Goal: Book appointment/travel/reservation

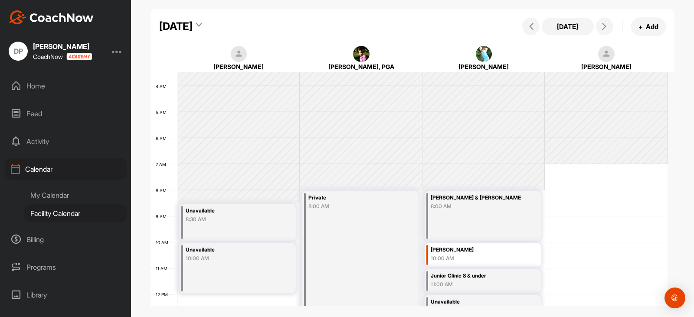
scroll to position [63, 0]
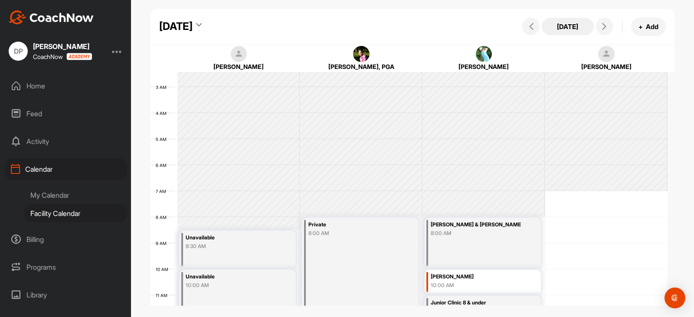
click at [556, 33] on button "[DATE]" at bounding box center [568, 26] width 52 height 17
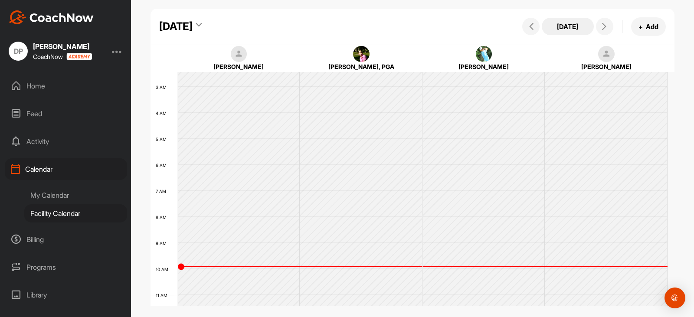
scroll to position [150, 0]
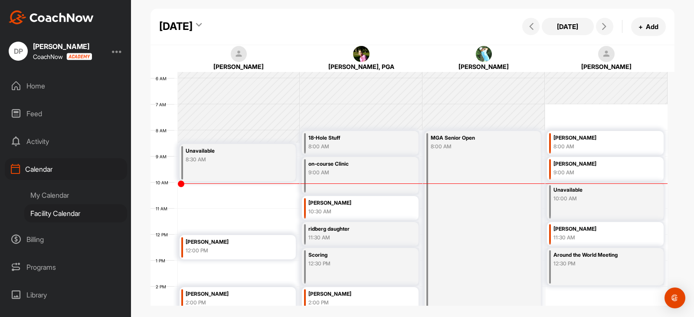
click at [193, 26] on div "[DATE]" at bounding box center [175, 27] width 33 height 16
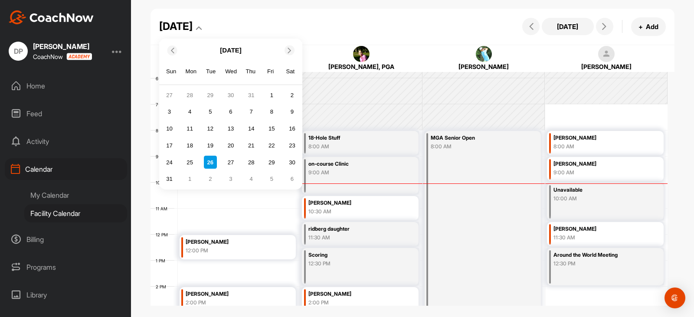
click at [288, 46] on div at bounding box center [289, 51] width 10 height 10
click at [271, 93] on div "5" at bounding box center [271, 94] width 13 height 13
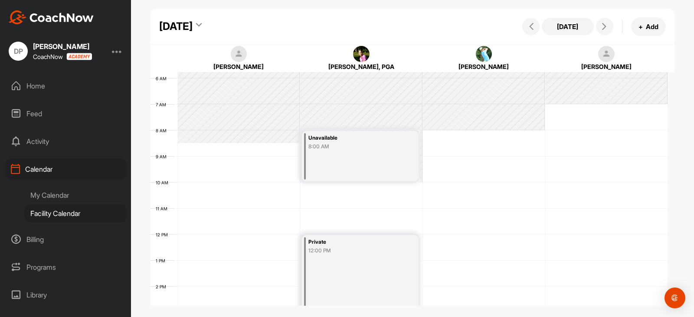
scroll to position [193, 0]
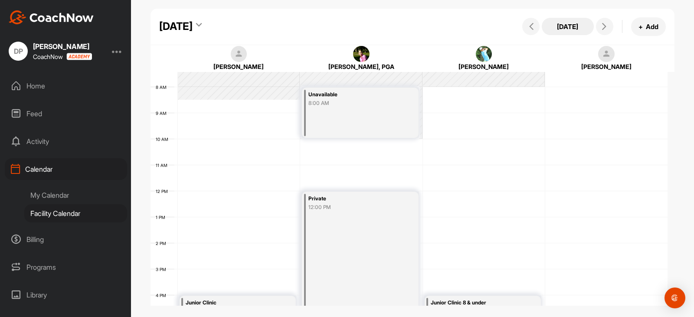
click at [579, 26] on button "[DATE]" at bounding box center [568, 26] width 52 height 17
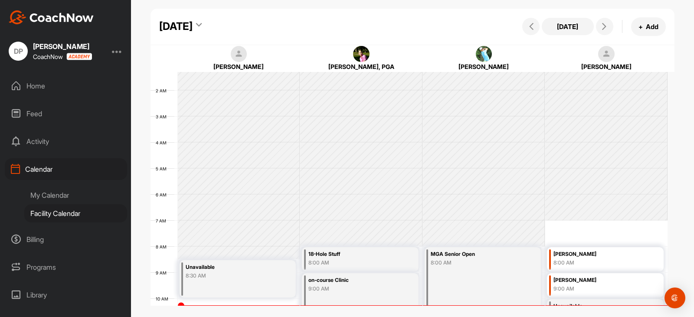
scroll to position [87, 0]
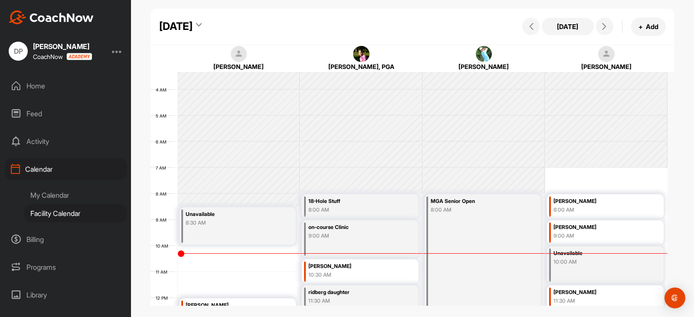
click at [202, 25] on div "[DATE]" at bounding box center [180, 27] width 42 height 16
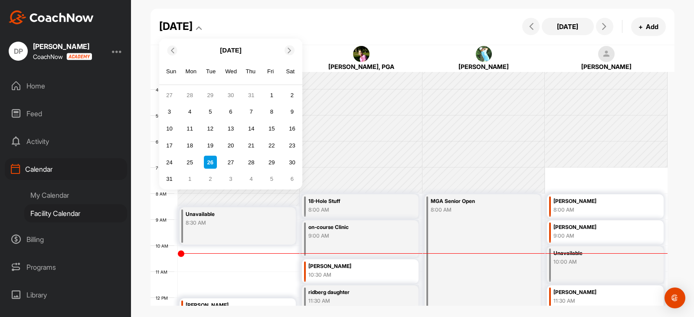
click at [289, 51] on icon at bounding box center [290, 50] width 6 height 6
click at [271, 111] on div "12" at bounding box center [271, 111] width 13 height 13
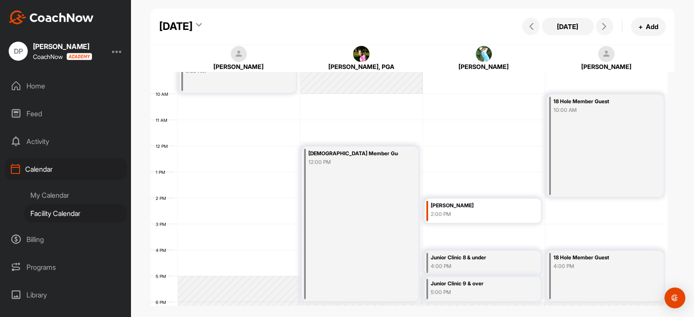
scroll to position [237, 0]
click at [608, 24] on span at bounding box center [604, 26] width 10 height 7
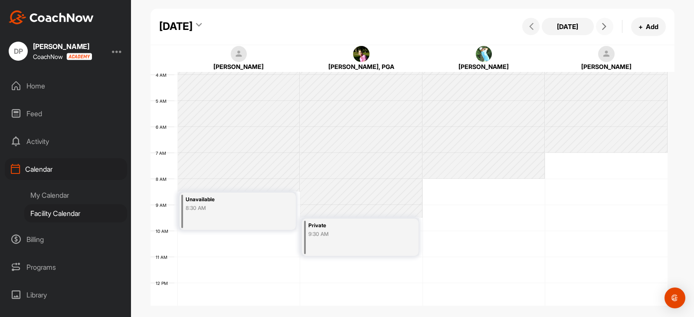
scroll to position [193, 0]
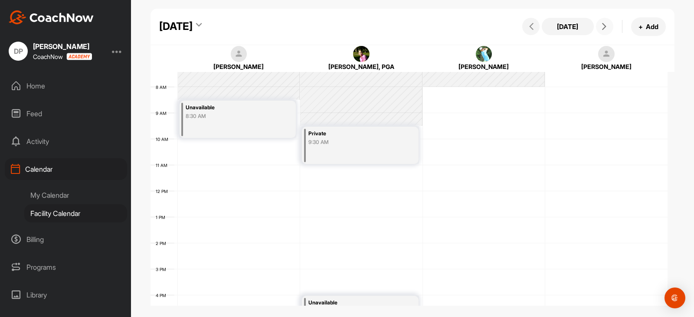
click at [226, 117] on div "8:30 AM" at bounding box center [231, 116] width 90 height 8
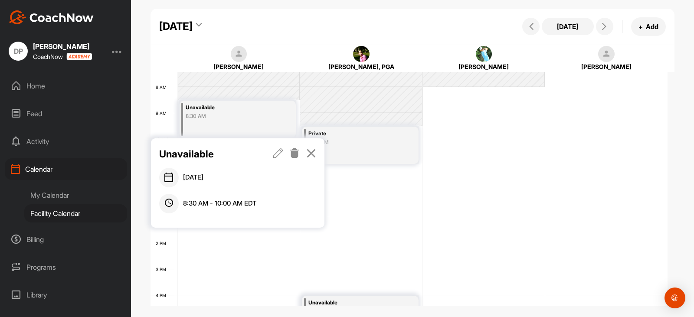
click at [280, 150] on icon at bounding box center [278, 153] width 10 height 10
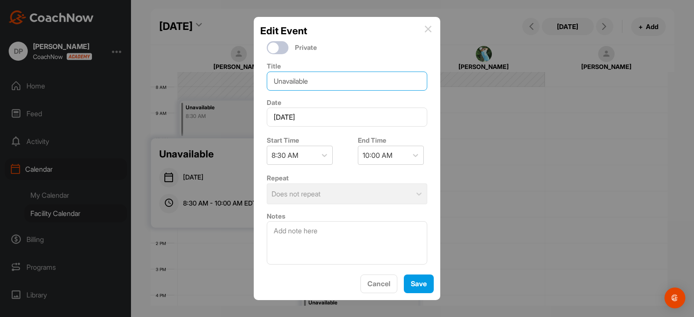
click at [299, 86] on input "Unavailable" at bounding box center [347, 81] width 160 height 19
drag, startPoint x: 288, startPoint y: 86, endPoint x: 249, endPoint y: 88, distance: 39.5
click at [239, 84] on div "Edit Event Private Title Unavailable Date [DATE] Start Time 8:30 AM End Time 10…" at bounding box center [347, 158] width 694 height 317
type input "wee burn Member -Member"
click at [421, 286] on button "Save" at bounding box center [419, 284] width 30 height 19
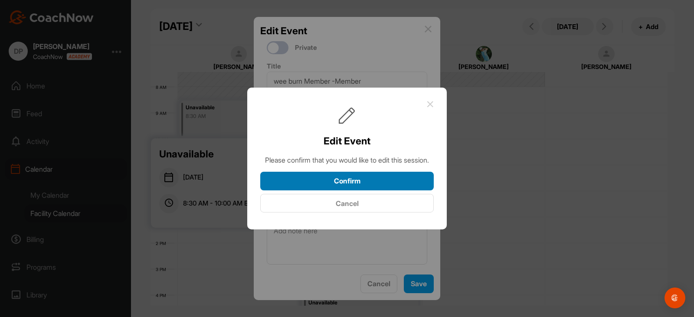
click at [353, 188] on button "Confirm" at bounding box center [346, 181] width 173 height 19
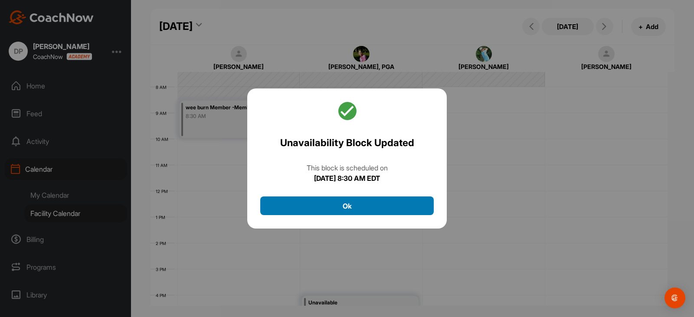
click at [336, 212] on button "Ok" at bounding box center [346, 205] width 173 height 19
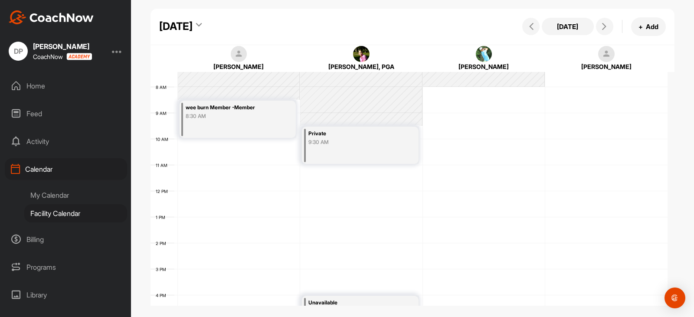
click at [244, 118] on div "8:30 AM" at bounding box center [231, 116] width 90 height 8
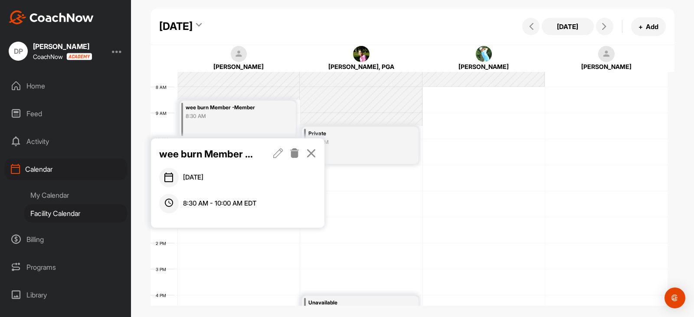
click at [280, 153] on icon at bounding box center [278, 153] width 10 height 10
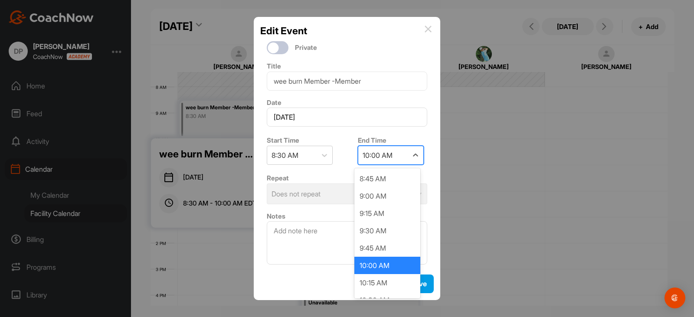
click at [364, 160] on div "10:00 AM" at bounding box center [378, 155] width 30 height 10
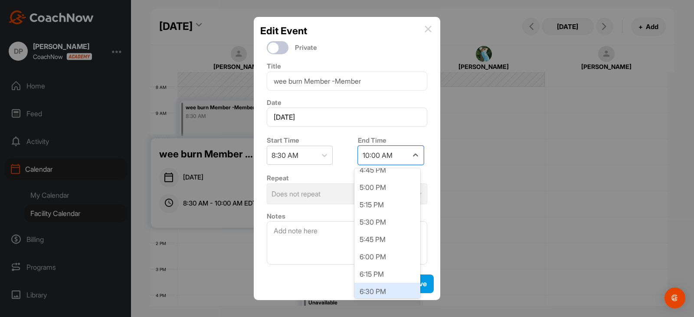
scroll to position [607, 0]
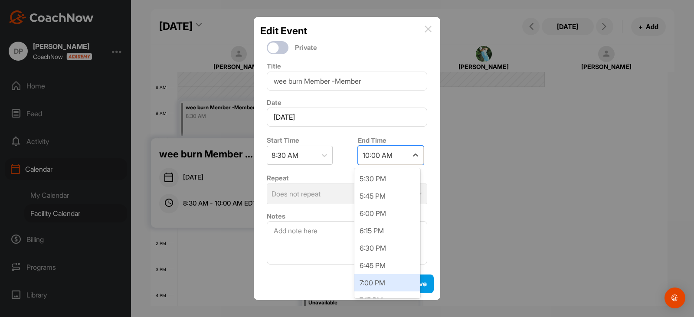
click at [387, 288] on div "7:00 PM" at bounding box center [387, 282] width 66 height 17
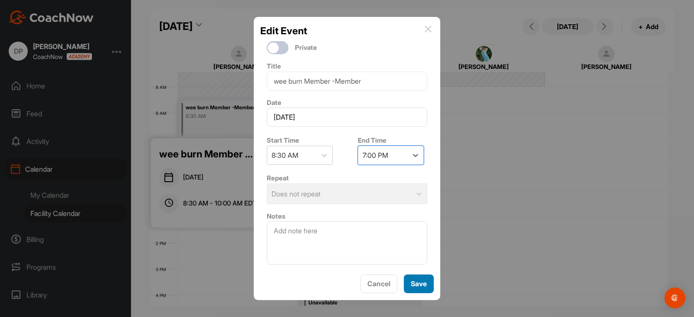
click at [421, 279] on button "Save" at bounding box center [419, 284] width 30 height 19
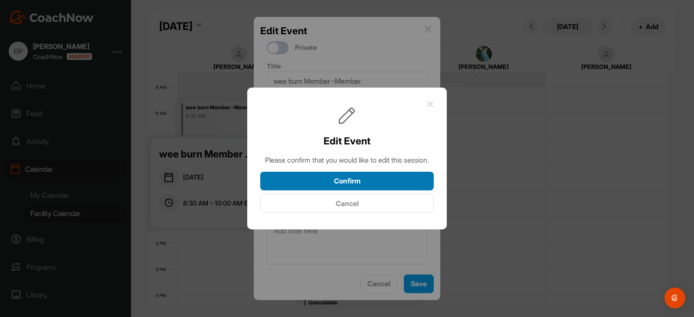
click at [336, 184] on button "Confirm" at bounding box center [346, 181] width 173 height 19
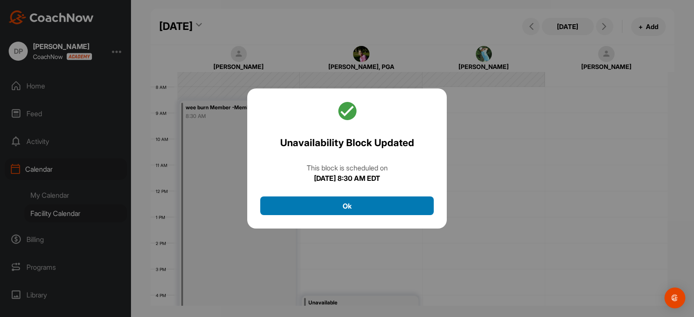
click at [337, 208] on button "Ok" at bounding box center [346, 205] width 173 height 19
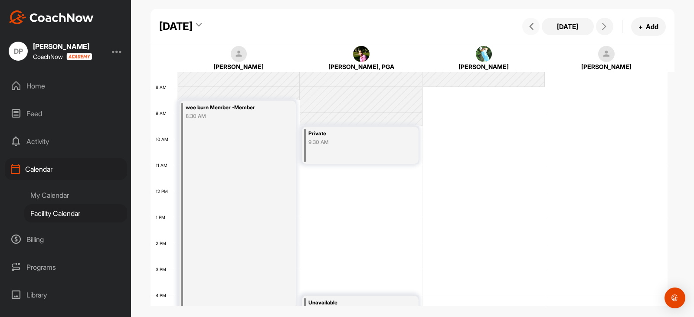
click at [532, 26] on icon at bounding box center [531, 26] width 7 height 7
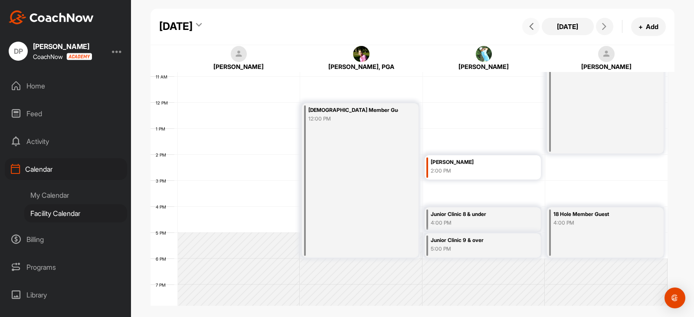
scroll to position [237, 0]
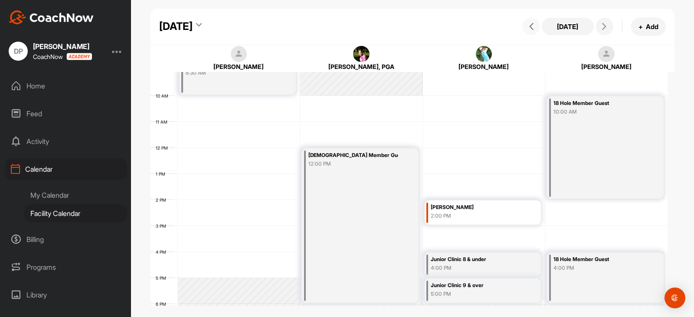
click at [218, 81] on div "Unavailable 8:30 AM" at bounding box center [238, 75] width 116 height 37
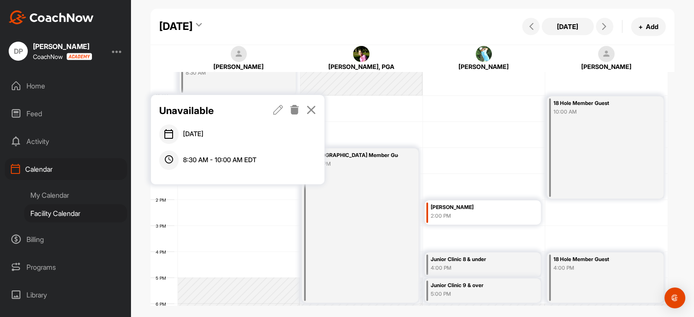
click at [278, 112] on icon at bounding box center [278, 110] width 10 height 10
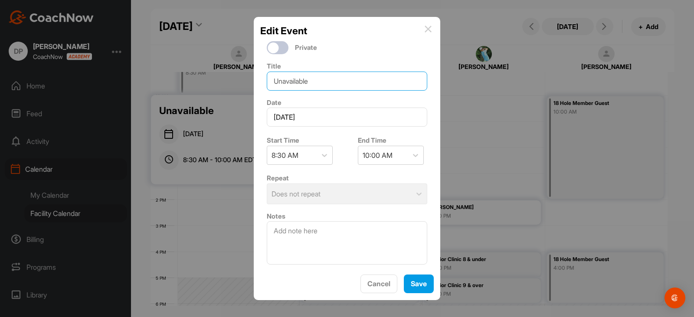
drag, startPoint x: 316, startPoint y: 83, endPoint x: 307, endPoint y: 85, distance: 8.3
click at [307, 85] on input "Unavailable" at bounding box center [347, 81] width 160 height 19
click at [323, 78] on input "Unavailable" at bounding box center [347, 81] width 160 height 19
drag, startPoint x: 323, startPoint y: 78, endPoint x: 276, endPoint y: 81, distance: 46.5
click at [276, 81] on input "Unavailable" at bounding box center [347, 81] width 160 height 19
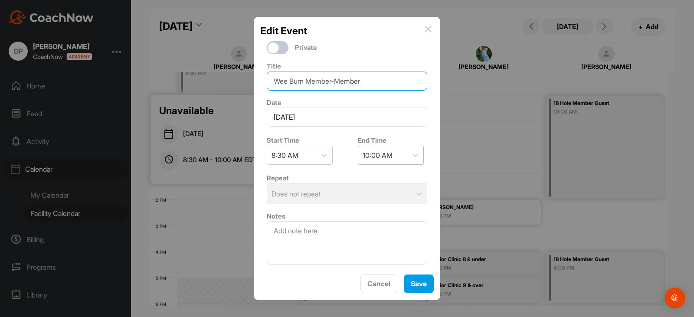
type input "Wee Burn Member-Member"
click at [384, 157] on div "10:00 AM" at bounding box center [378, 155] width 30 height 10
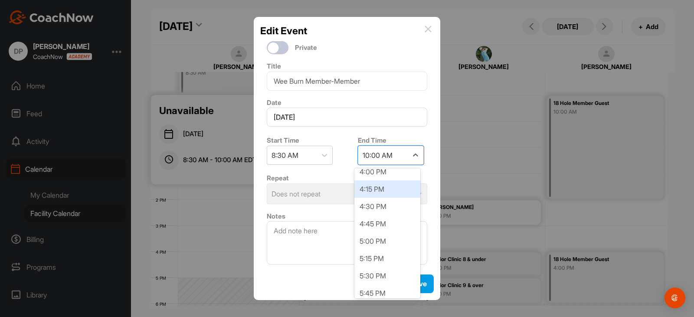
scroll to position [564, 0]
click at [382, 258] on div "6:00 PM" at bounding box center [387, 256] width 66 height 17
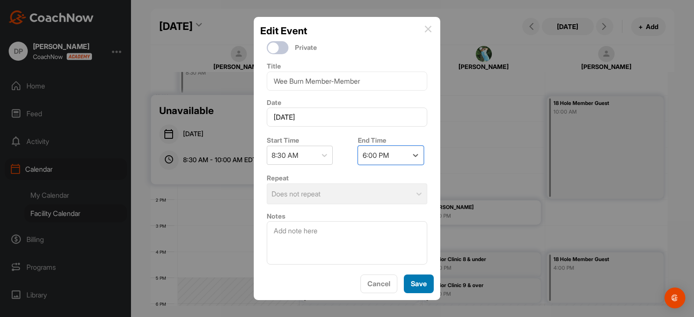
click at [425, 287] on button "Save" at bounding box center [419, 284] width 30 height 19
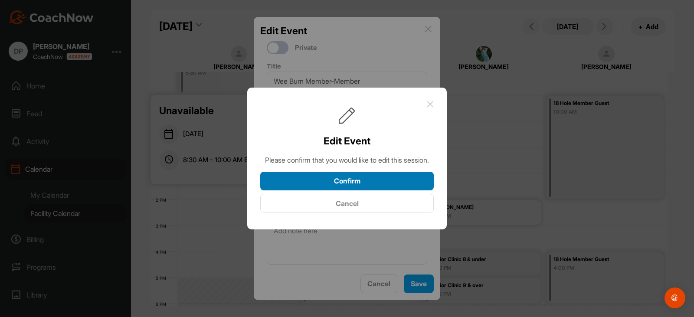
click at [369, 190] on button "Confirm" at bounding box center [346, 181] width 173 height 19
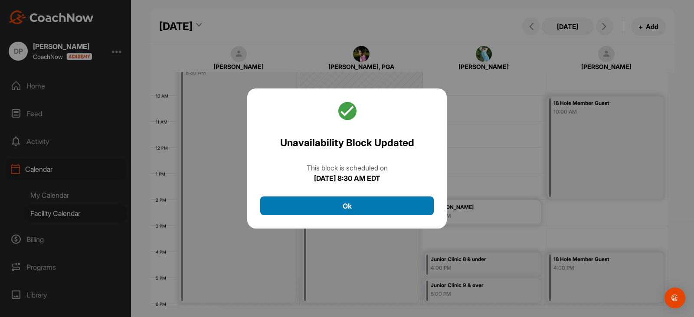
click at [356, 201] on button "Ok" at bounding box center [346, 205] width 173 height 19
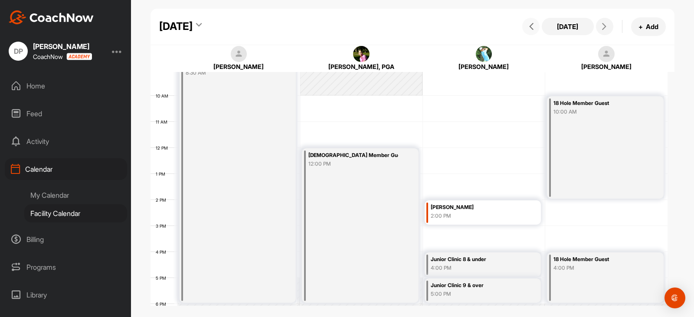
click at [527, 32] on button at bounding box center [530, 26] width 17 height 17
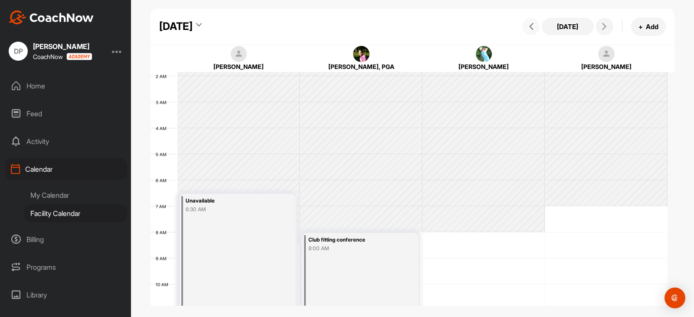
scroll to position [63, 0]
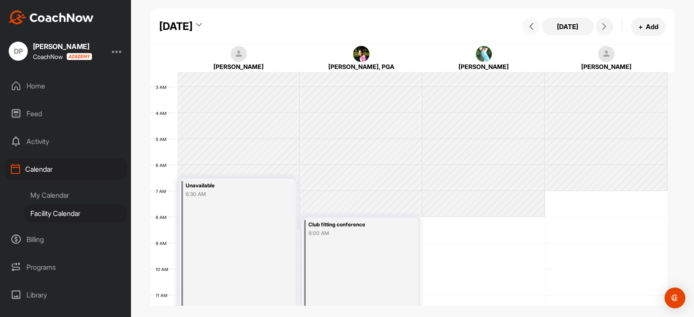
click at [528, 26] on icon at bounding box center [531, 26] width 7 height 7
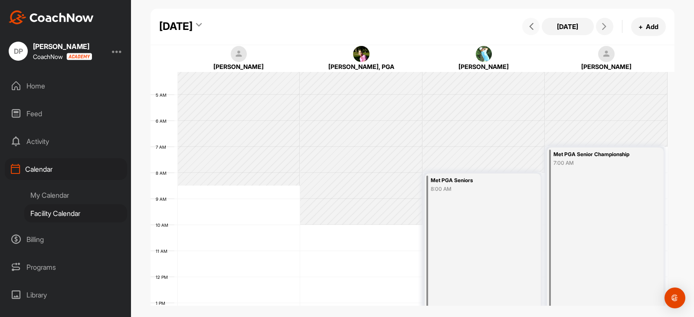
scroll to position [107, 0]
click at [605, 25] on icon at bounding box center [604, 26] width 7 height 7
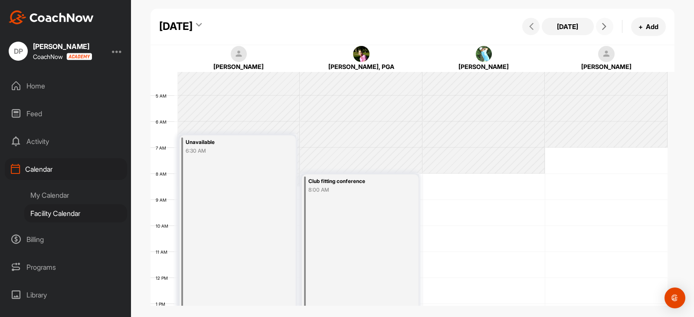
click at [600, 33] on button at bounding box center [604, 26] width 17 height 17
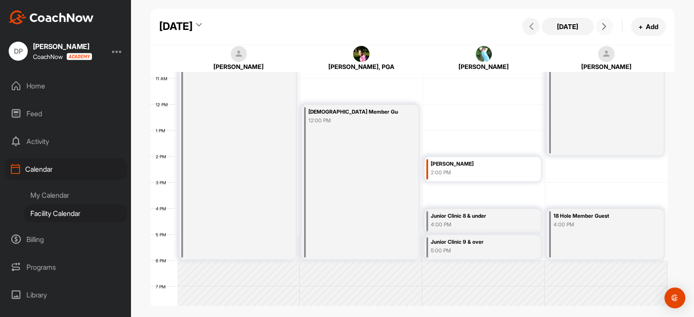
scroll to position [150, 0]
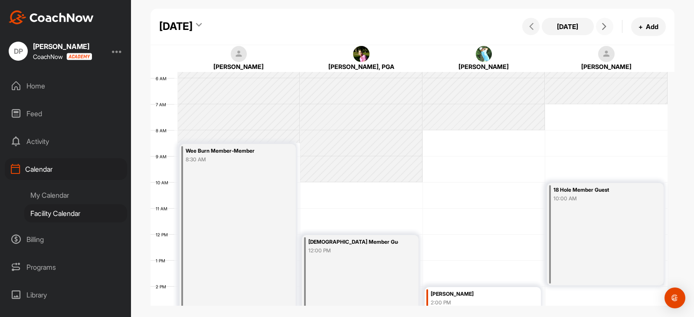
click at [605, 23] on icon at bounding box center [604, 26] width 7 height 7
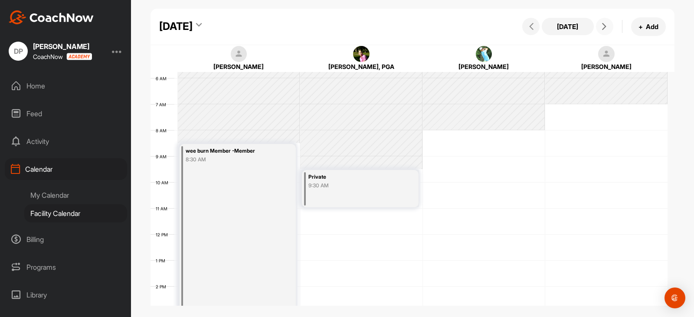
click at [608, 25] on span at bounding box center [604, 26] width 10 height 7
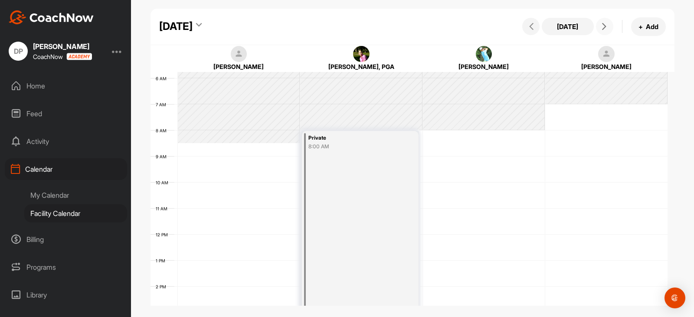
click at [255, 149] on div "12 AM 1 AM 2 AM 3 AM 4 AM 5 AM 6 AM 7 AM 8 AM 9 AM 10 AM 11 AM 12 PM 1 PM 2 PM …" at bounding box center [408, 234] width 517 height 624
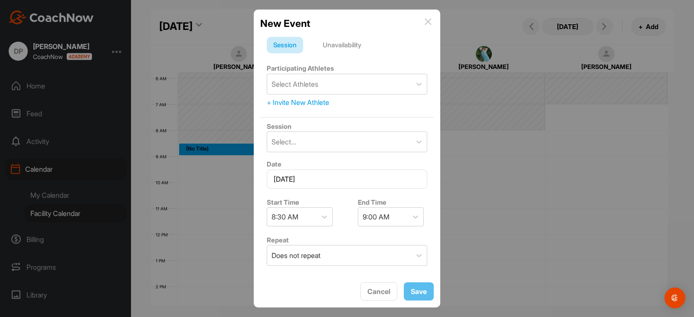
click at [345, 40] on div "Unavailability" at bounding box center [342, 45] width 52 height 16
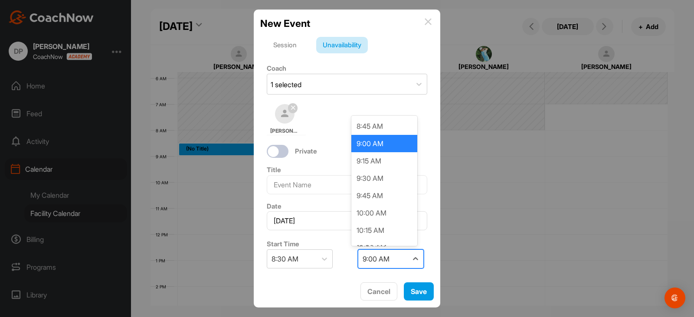
click at [376, 262] on div "9:00 AM" at bounding box center [376, 259] width 27 height 10
click at [372, 180] on div "9:30 AM" at bounding box center [387, 178] width 66 height 17
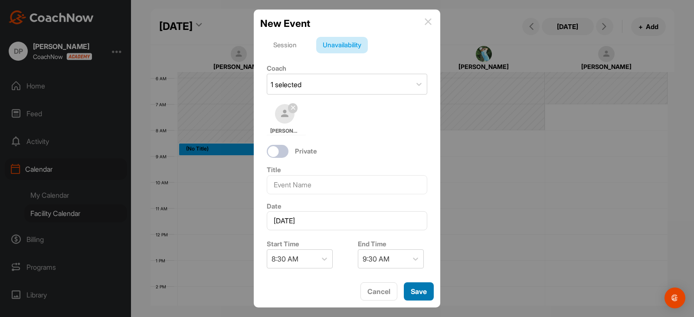
click at [420, 291] on button "Save" at bounding box center [419, 291] width 30 height 19
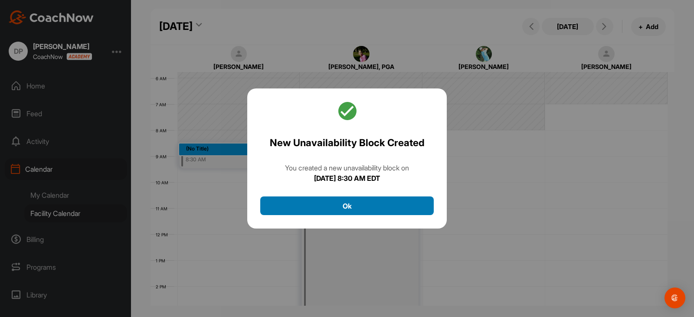
click at [371, 203] on button "Ok" at bounding box center [346, 205] width 173 height 19
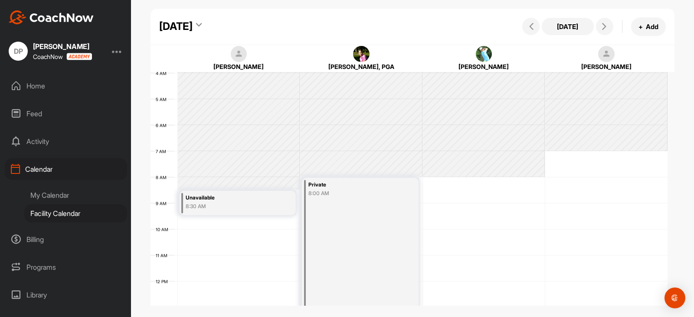
scroll to position [63, 0]
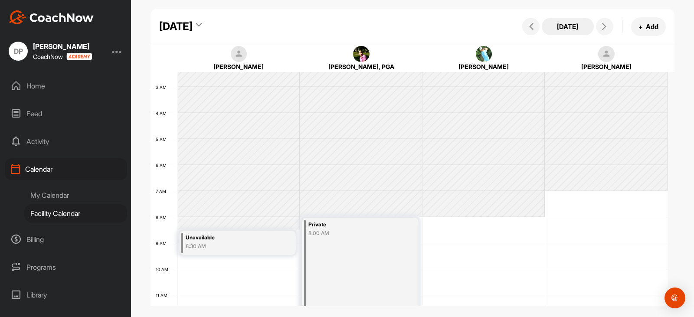
click at [565, 22] on button "[DATE]" at bounding box center [568, 26] width 52 height 17
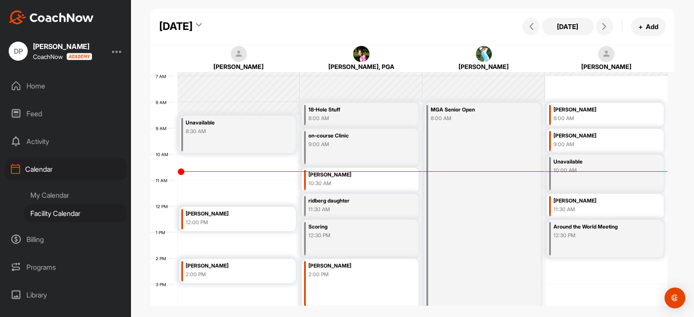
scroll to position [193, 0]
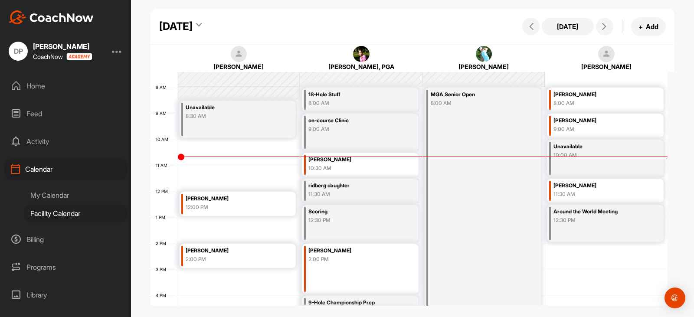
click at [193, 23] on div "[DATE]" at bounding box center [175, 27] width 33 height 16
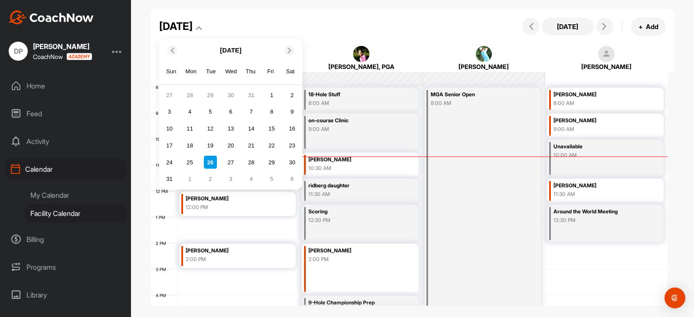
click at [290, 48] on icon at bounding box center [290, 50] width 6 height 6
click at [249, 109] on div "11" at bounding box center [251, 111] width 13 height 13
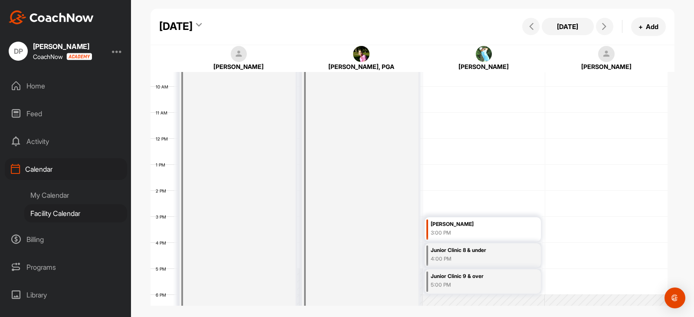
scroll to position [150, 0]
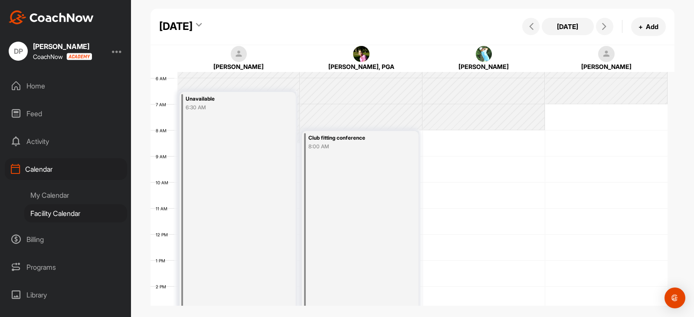
click at [220, 154] on div "Unavailable 6:30 AM" at bounding box center [238, 260] width 116 height 337
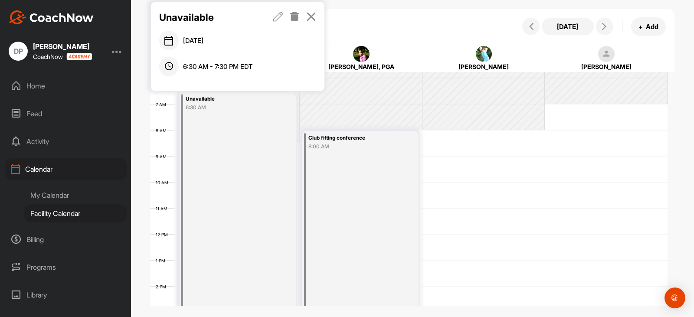
click at [279, 16] on icon at bounding box center [278, 17] width 10 height 10
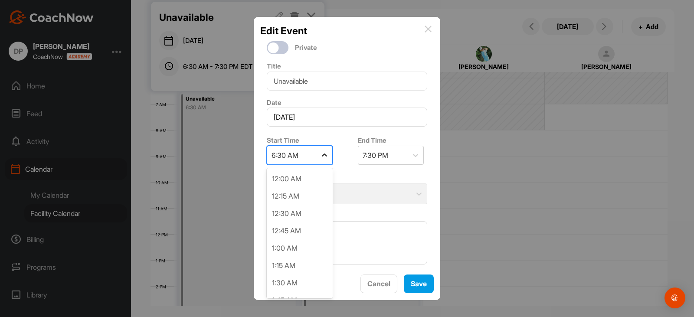
click at [317, 156] on div at bounding box center [325, 155] width 16 height 16
click at [294, 262] on div "3:00 PM" at bounding box center [300, 266] width 66 height 17
click at [378, 155] on div "Select" at bounding box center [373, 155] width 20 height 10
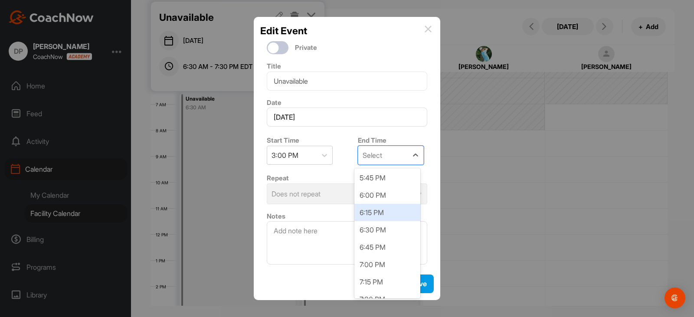
scroll to position [217, 0]
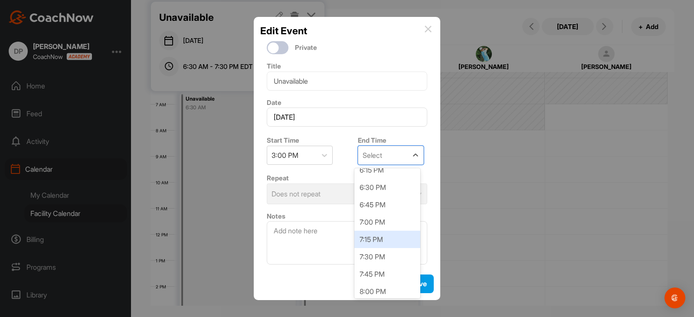
click at [374, 241] on div "7:15 PM" at bounding box center [387, 239] width 66 height 17
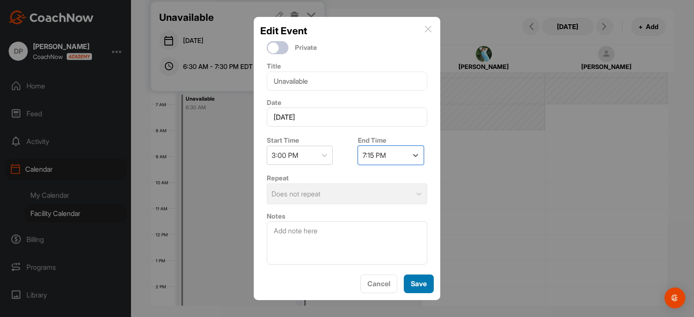
click at [408, 284] on button "Save" at bounding box center [419, 284] width 30 height 19
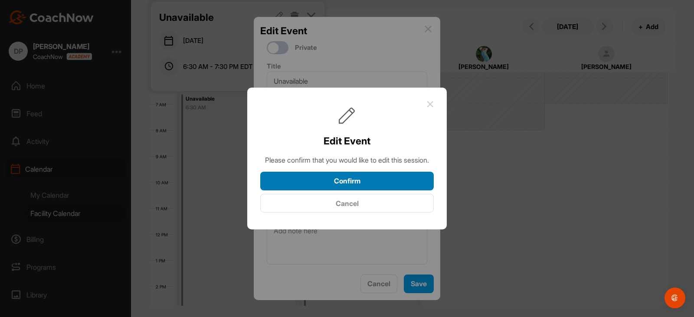
click at [350, 186] on button "Confirm" at bounding box center [346, 181] width 173 height 19
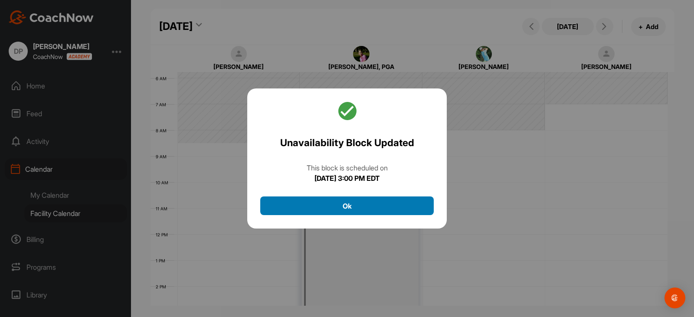
click at [329, 203] on button "Ok" at bounding box center [346, 205] width 173 height 19
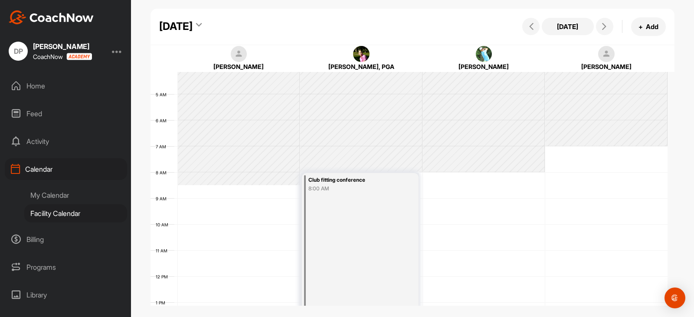
scroll to position [107, 0]
click at [610, 22] on button at bounding box center [604, 26] width 17 height 17
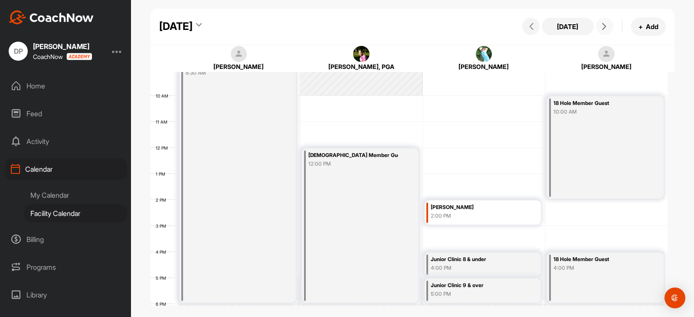
scroll to position [150, 0]
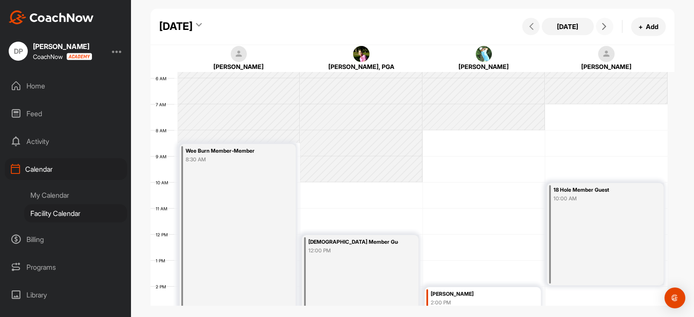
click at [601, 26] on icon at bounding box center [604, 26] width 7 height 7
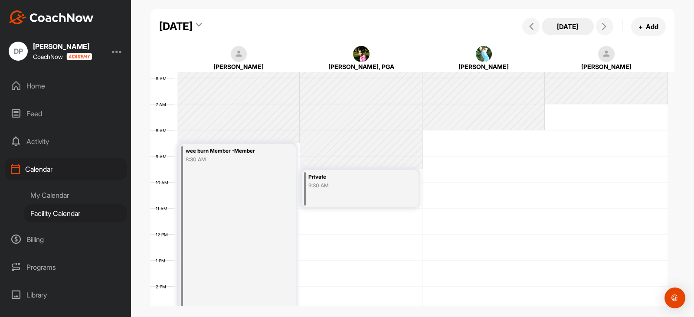
click at [569, 20] on button "[DATE]" at bounding box center [568, 26] width 52 height 17
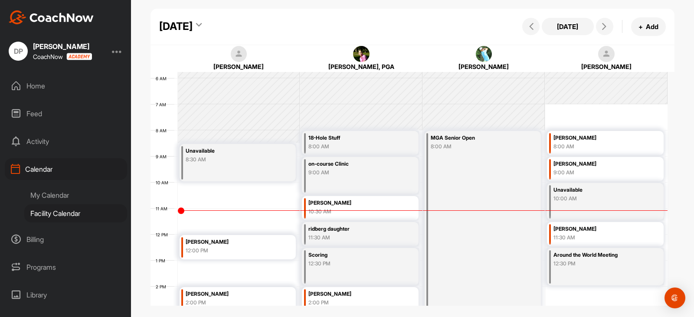
click at [193, 26] on div "[DATE]" at bounding box center [175, 27] width 33 height 16
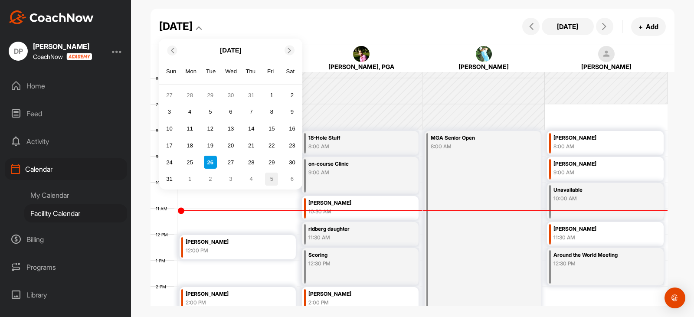
click at [271, 180] on div "5" at bounding box center [271, 179] width 13 height 13
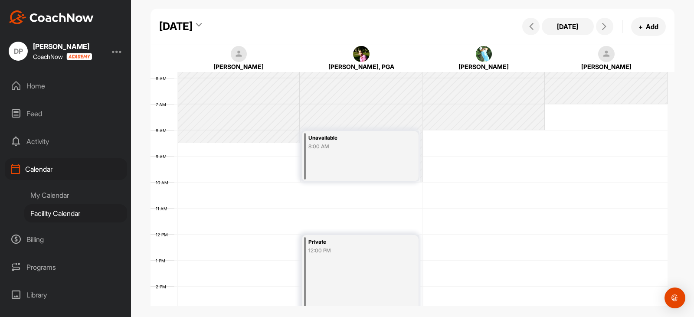
click at [206, 160] on div "12 AM 1 AM 2 AM 3 AM 4 AM 5 AM 6 AM 7 AM 8 AM 9 AM 10 AM 11 AM 12 PM 1 PM 2 PM …" at bounding box center [408, 234] width 517 height 624
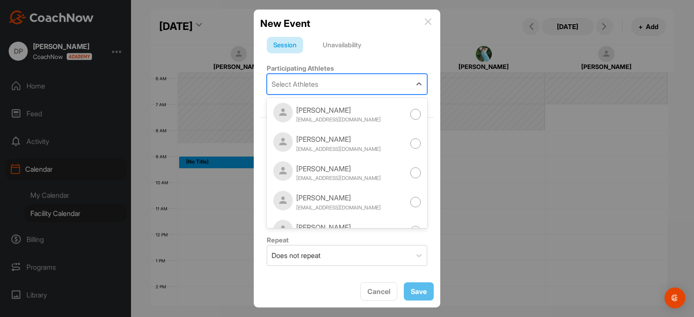
click at [293, 87] on div "Select Athletes" at bounding box center [294, 84] width 47 height 10
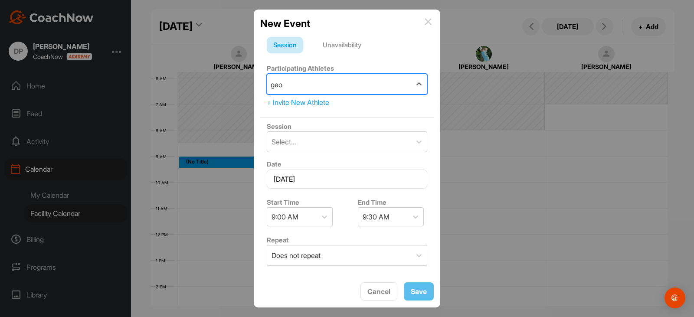
type input "geor"
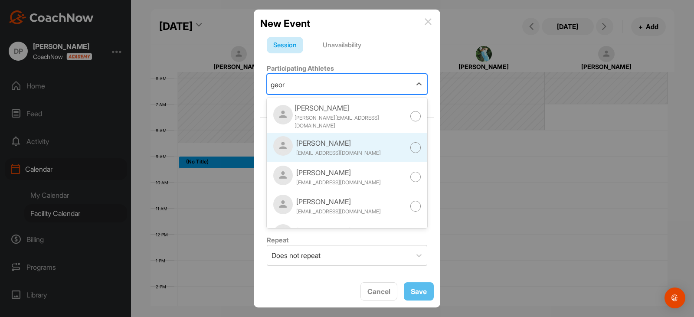
click at [319, 140] on div "[PERSON_NAME]" at bounding box center [338, 143] width 85 height 10
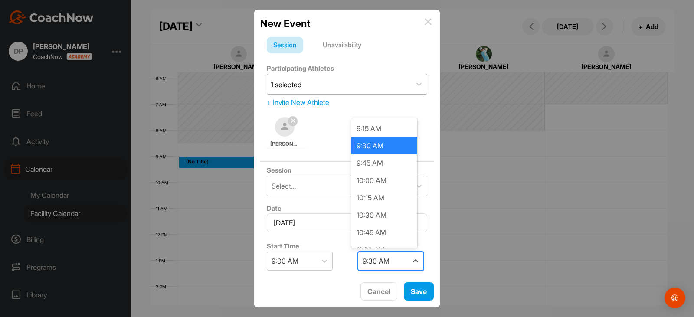
click at [380, 265] on div "9:30 AM" at bounding box center [376, 261] width 27 height 10
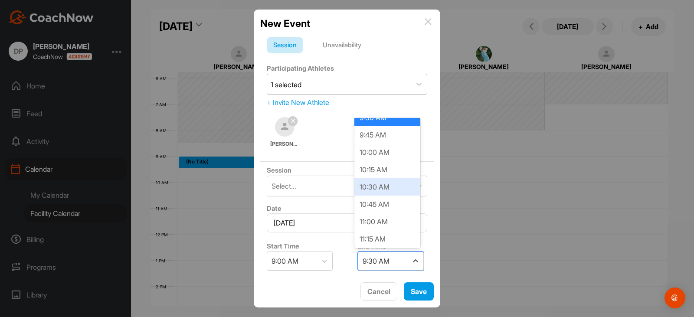
scroll to position [43, 0]
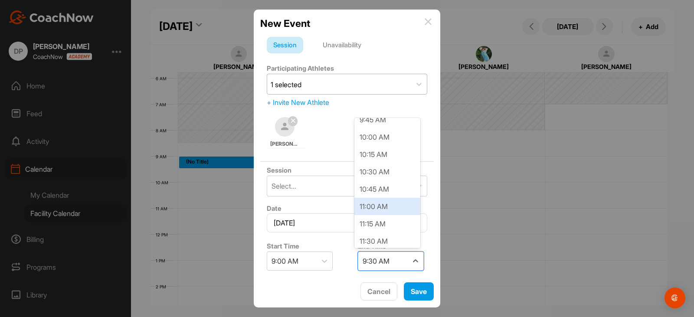
click at [381, 206] on div "11:00 AM" at bounding box center [387, 206] width 66 height 17
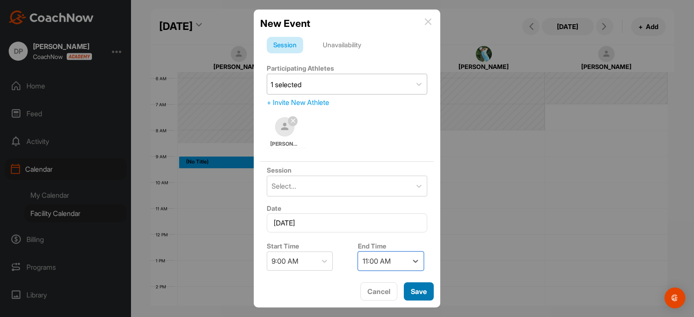
click at [417, 292] on button "Save" at bounding box center [419, 291] width 30 height 19
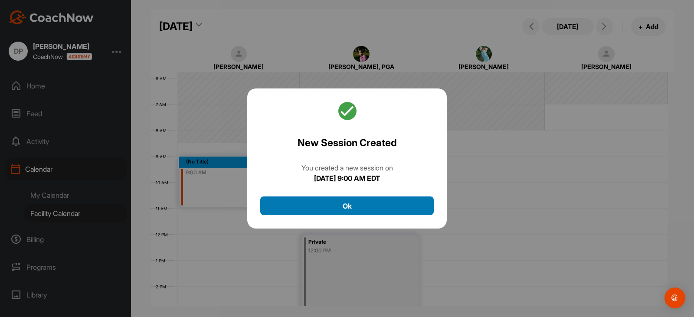
click at [350, 202] on button "Ok" at bounding box center [346, 205] width 173 height 19
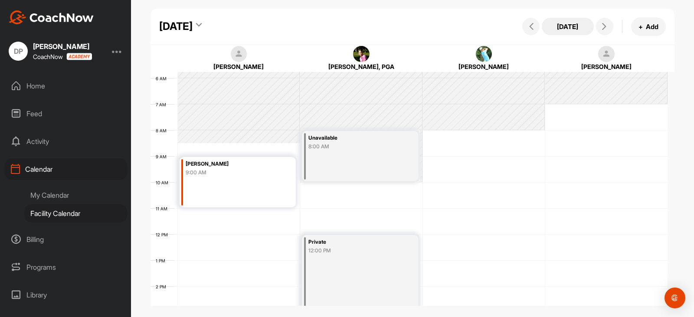
click at [547, 28] on button "[DATE]" at bounding box center [568, 26] width 52 height 17
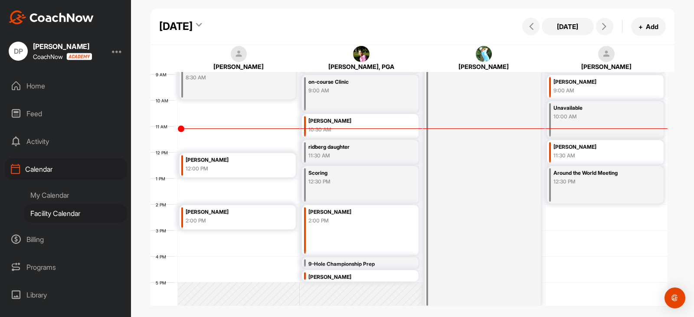
scroll to position [237, 0]
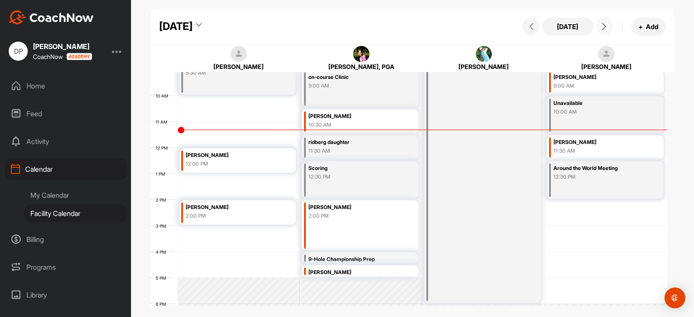
click at [604, 28] on icon at bounding box center [604, 26] width 7 height 7
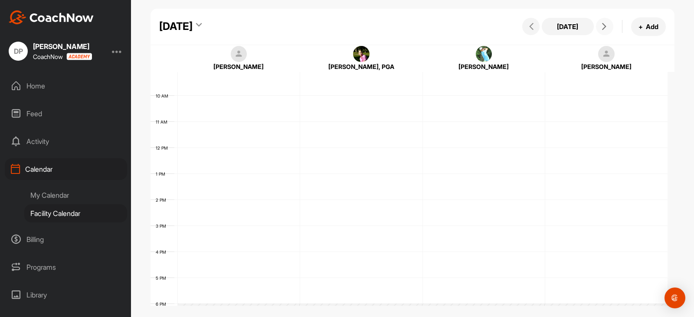
scroll to position [150, 0]
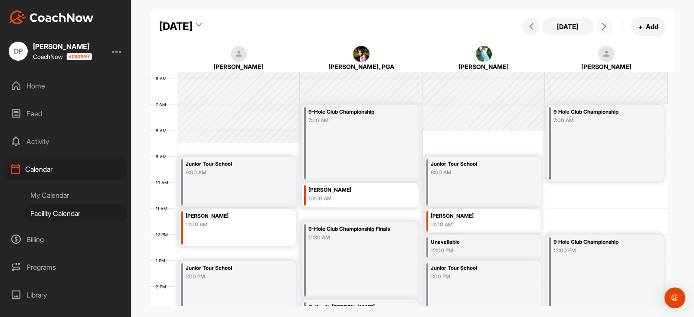
click at [604, 28] on icon at bounding box center [604, 26] width 7 height 7
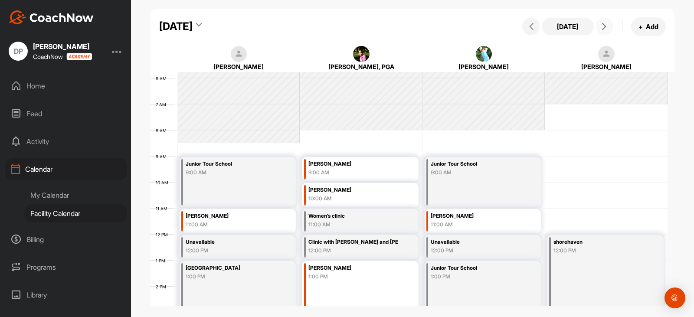
click at [604, 28] on icon at bounding box center [604, 26] width 7 height 7
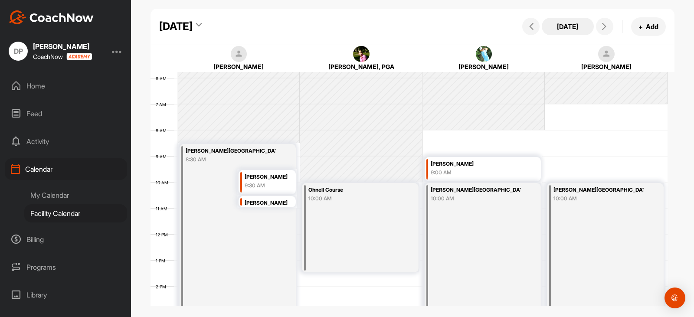
click at [577, 28] on button "[DATE]" at bounding box center [568, 26] width 52 height 17
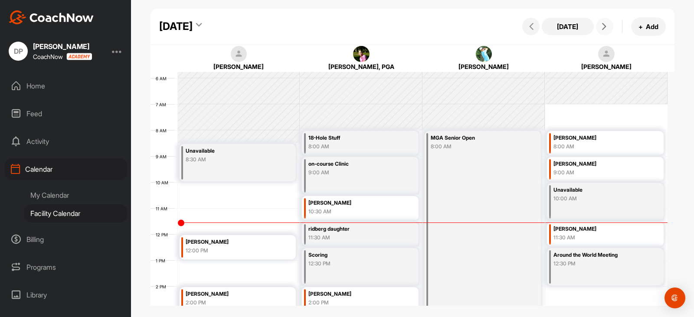
click at [607, 25] on icon at bounding box center [604, 26] width 7 height 7
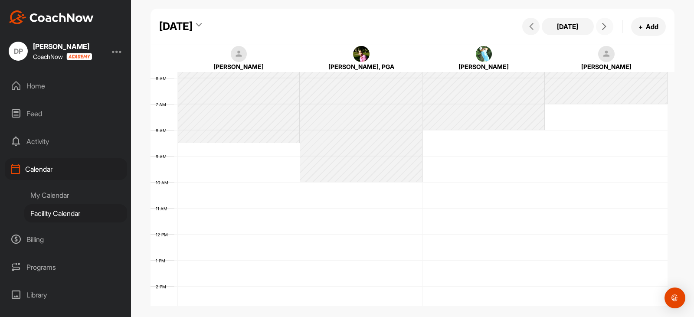
click at [607, 25] on icon at bounding box center [604, 26] width 7 height 7
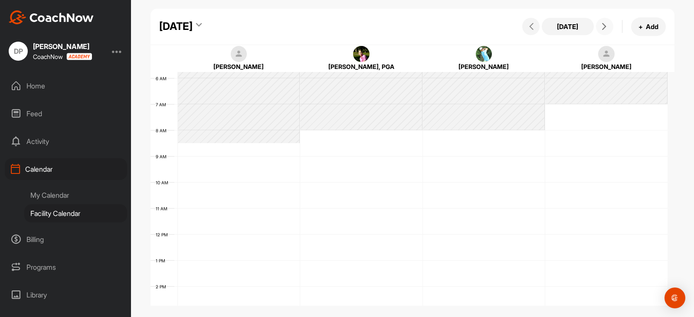
click at [607, 25] on icon at bounding box center [604, 26] width 7 height 7
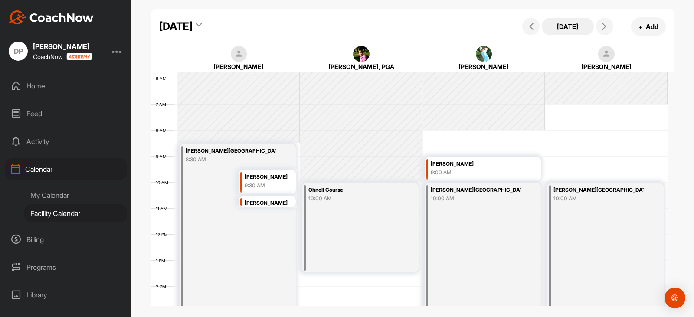
click at [572, 27] on button "[DATE]" at bounding box center [568, 26] width 52 height 17
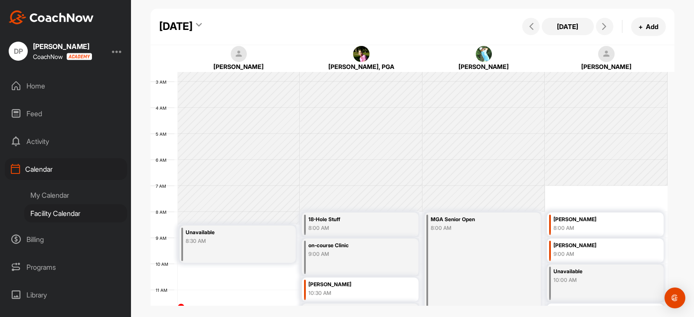
scroll to position [63, 0]
